Goal: Transaction & Acquisition: Purchase product/service

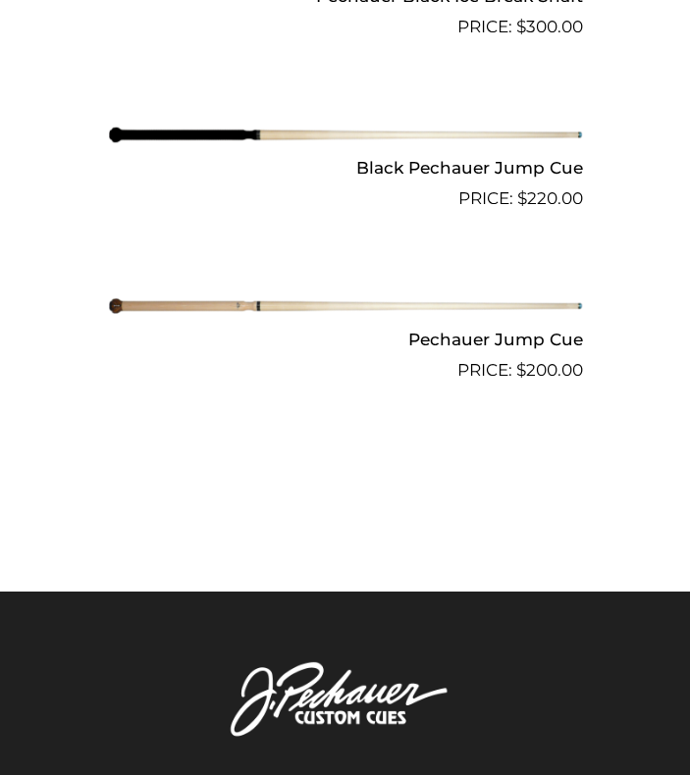
scroll to position [1850, 0]
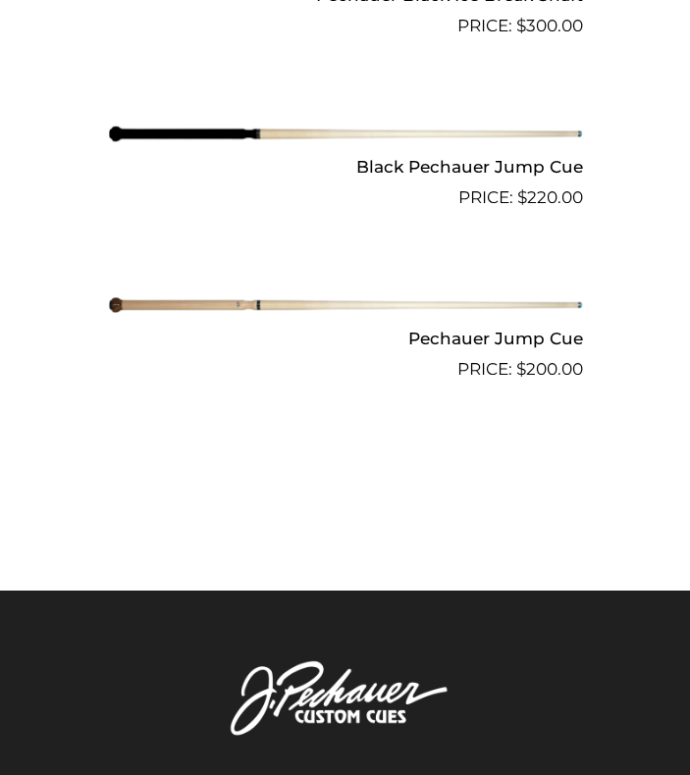
click at [424, 301] on img at bounding box center [345, 305] width 475 height 79
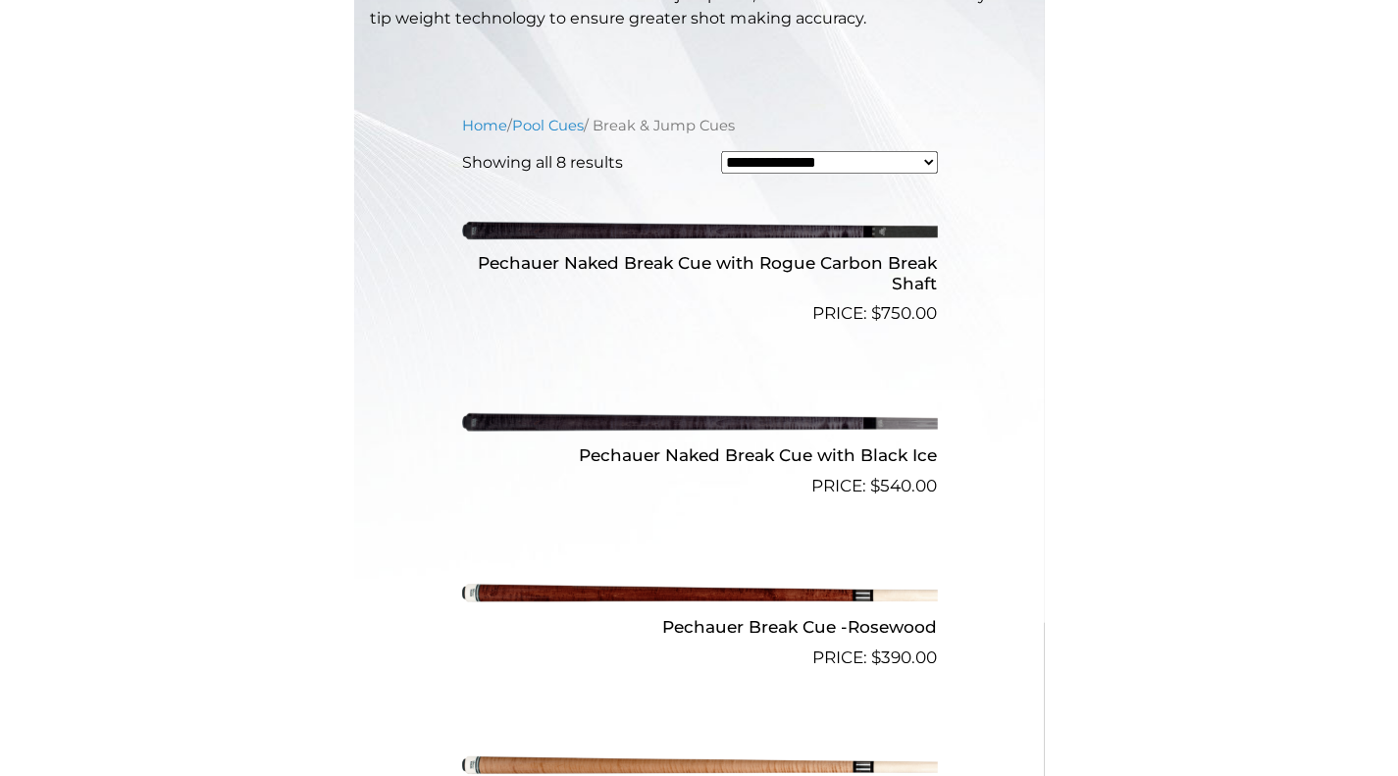
scroll to position [601, 0]
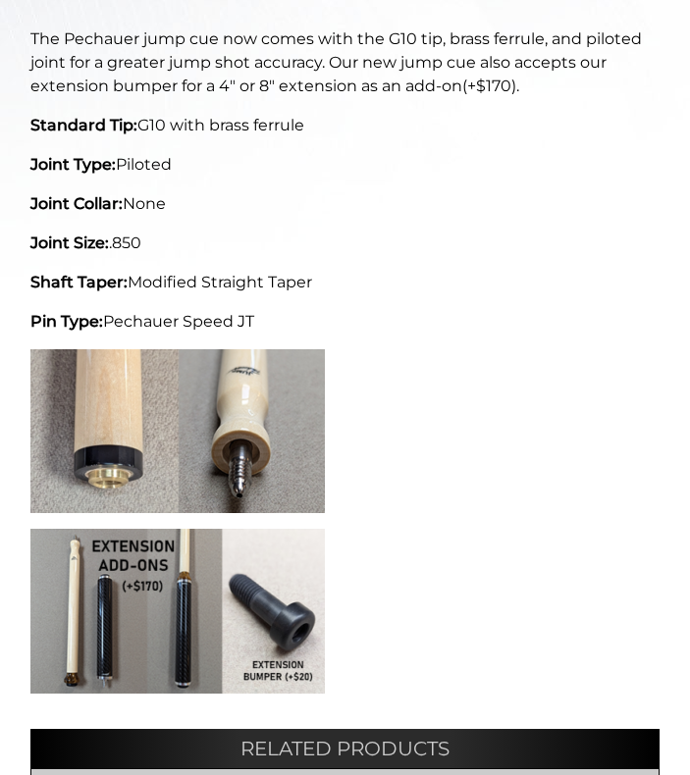
scroll to position [1004, 0]
